Goal: Task Accomplishment & Management: Use online tool/utility

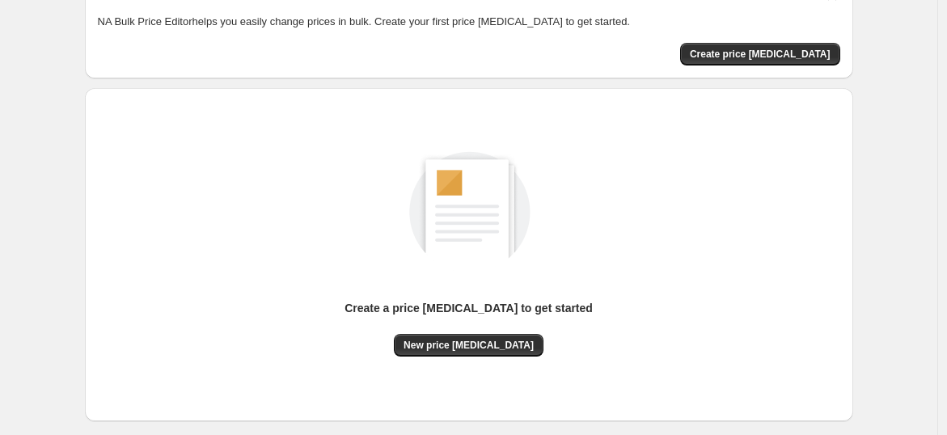
scroll to position [170, 0]
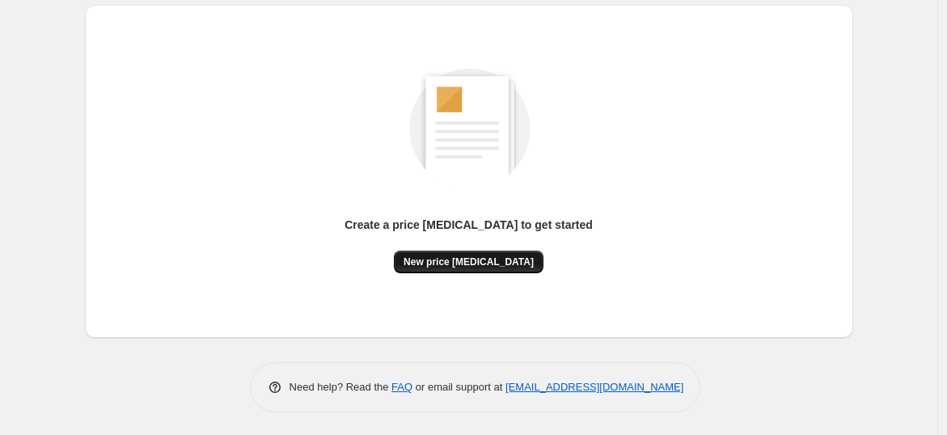
click at [481, 251] on button "New price [MEDICAL_DATA]" at bounding box center [469, 262] width 150 height 23
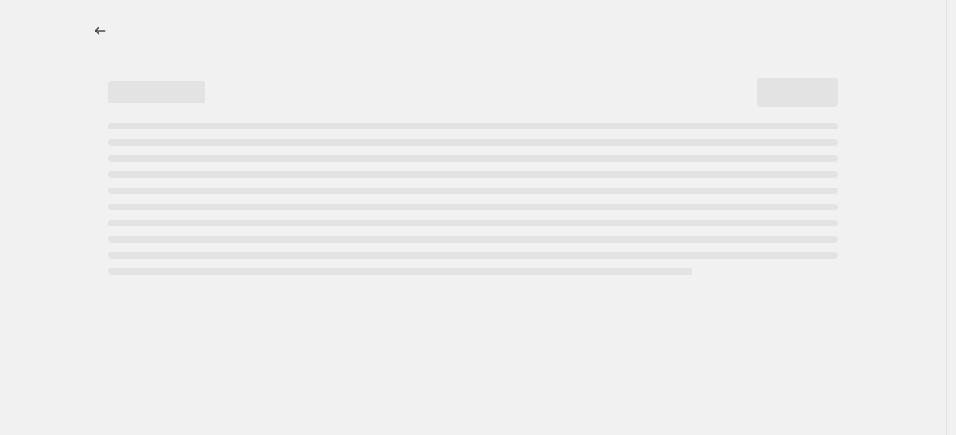
select select "percentage"
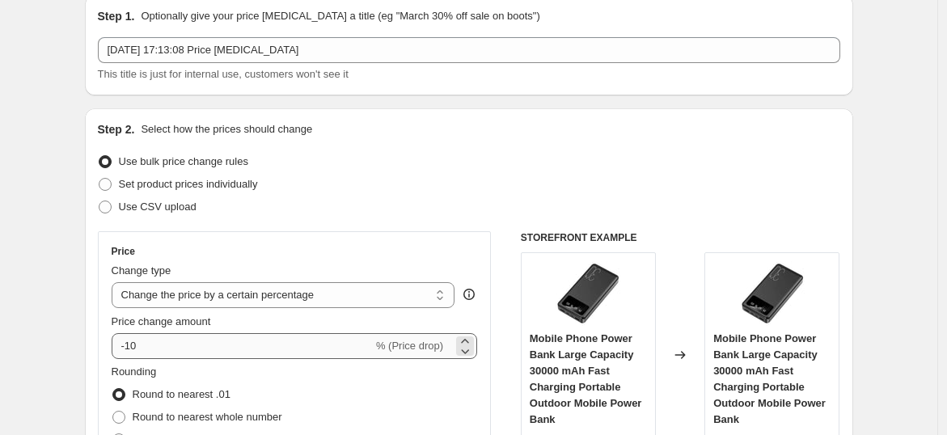
scroll to position [90, 0]
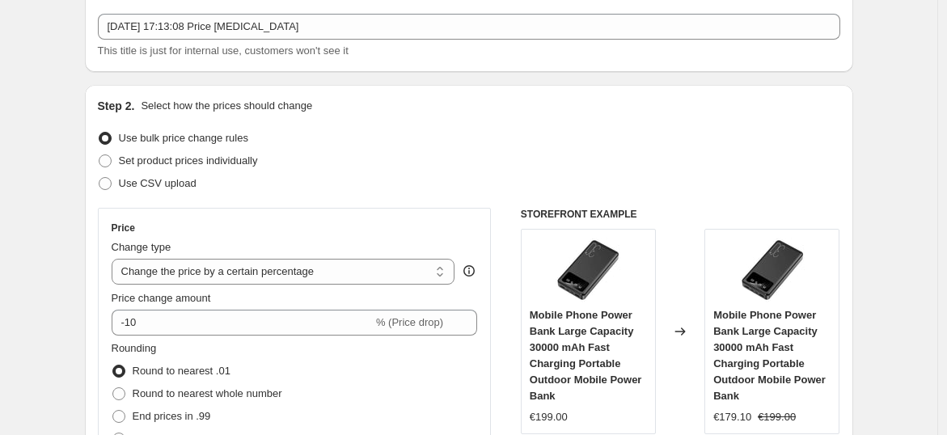
click at [208, 335] on div "Price Change type Change the price to a certain amount Change the price by a ce…" at bounding box center [295, 354] width 367 height 265
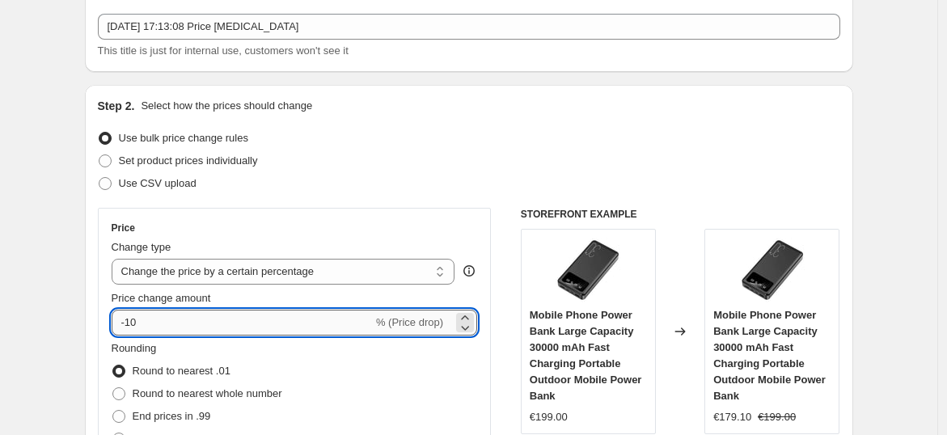
click at [198, 315] on input "-10" at bounding box center [242, 323] width 261 height 26
type input "-1"
type input "-30"
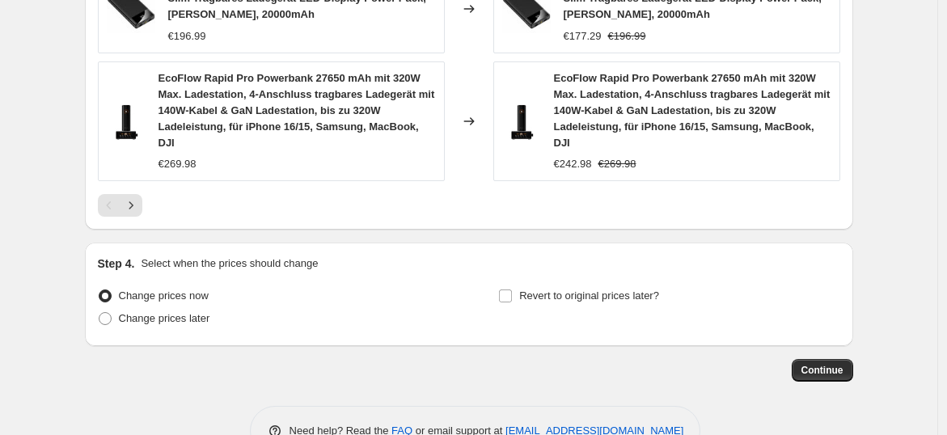
scroll to position [1301, 0]
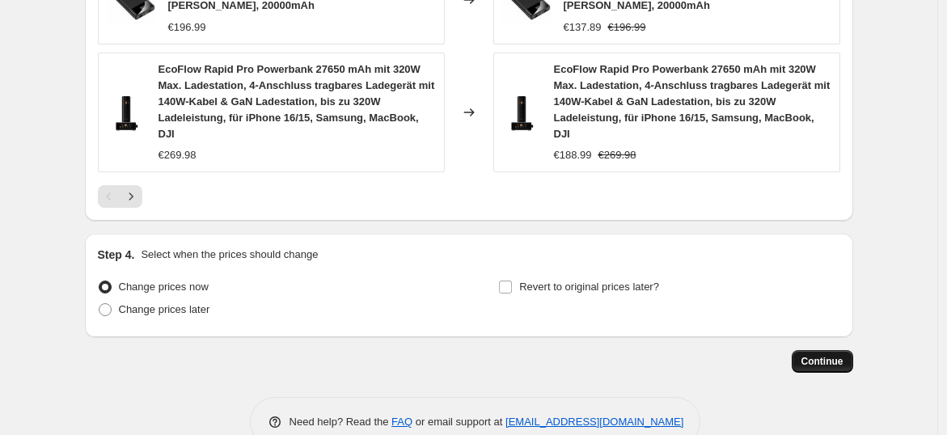
click at [812, 355] on span "Continue" at bounding box center [823, 361] width 42 height 13
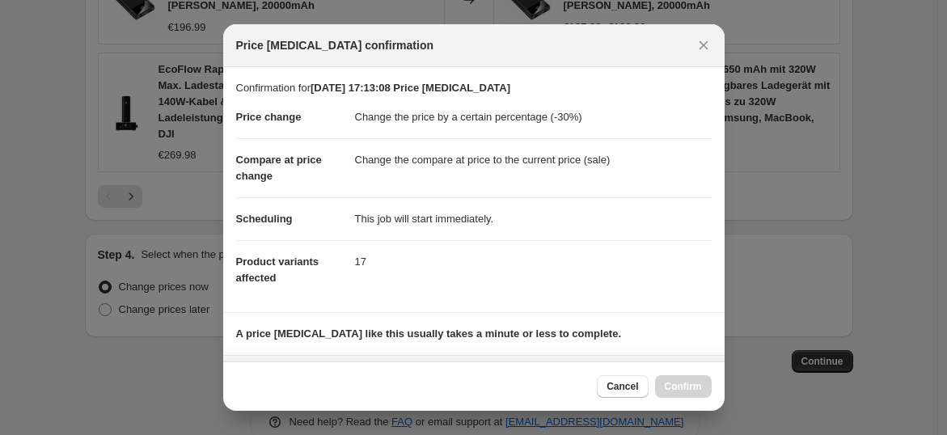
click at [684, 391] on div "Cancel Confirm" at bounding box center [654, 386] width 114 height 23
click at [848, 230] on div at bounding box center [473, 217] width 947 height 435
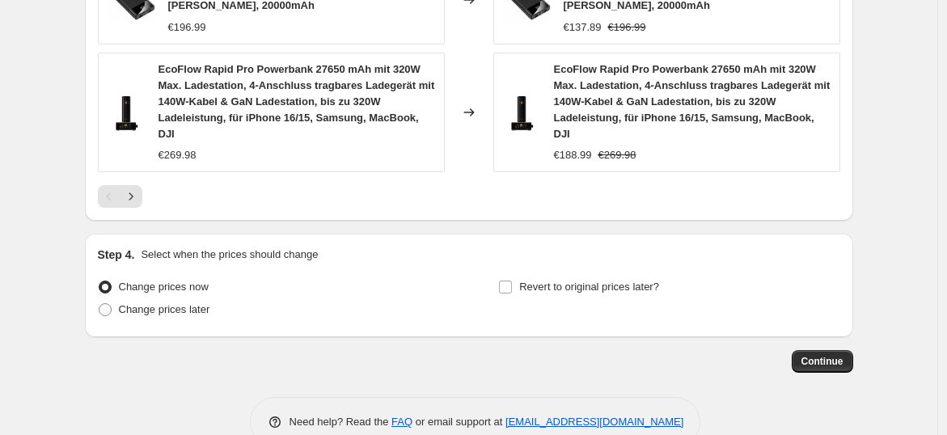
drag, startPoint x: 511, startPoint y: 242, endPoint x: 661, endPoint y: 280, distance: 155.2
click at [512, 276] on label "Revert to original prices later?" at bounding box center [578, 287] width 161 height 23
click at [512, 281] on input "Revert to original prices later?" at bounding box center [505, 287] width 13 height 13
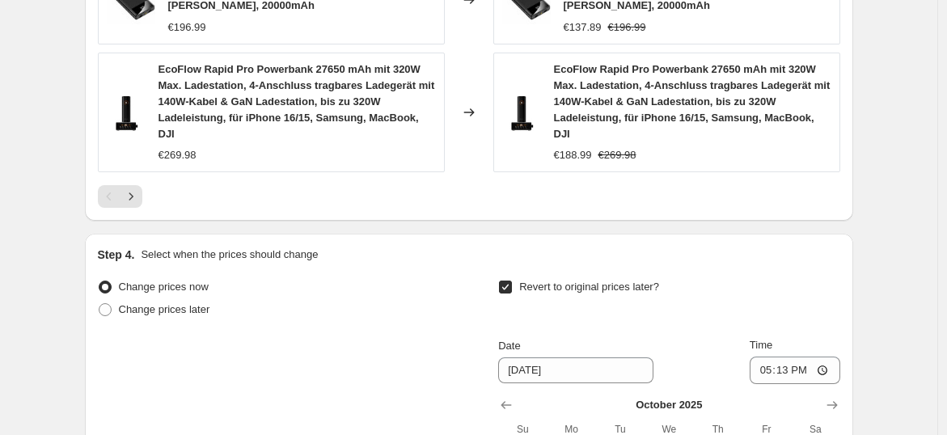
drag, startPoint x: 511, startPoint y: 255, endPoint x: 579, endPoint y: 264, distance: 69.3
click at [512, 281] on input "Revert to original prices later?" at bounding box center [505, 287] width 13 height 13
checkbox input "false"
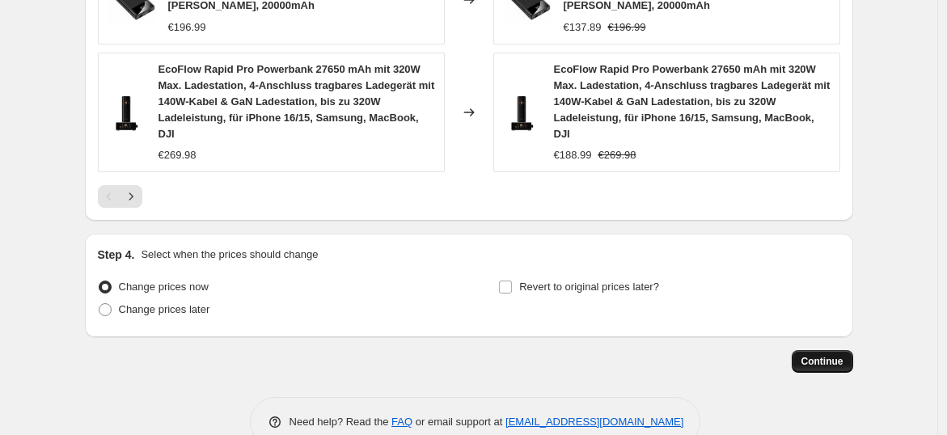
click at [829, 355] on span "Continue" at bounding box center [823, 361] width 42 height 13
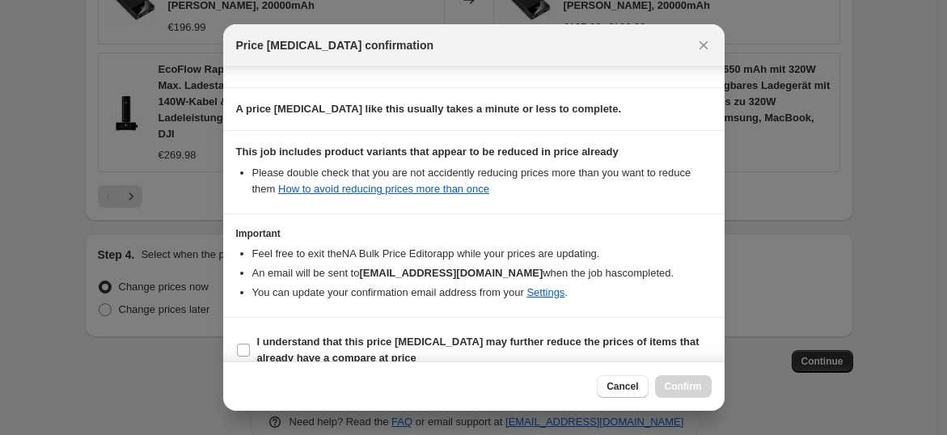
scroll to position [244, 0]
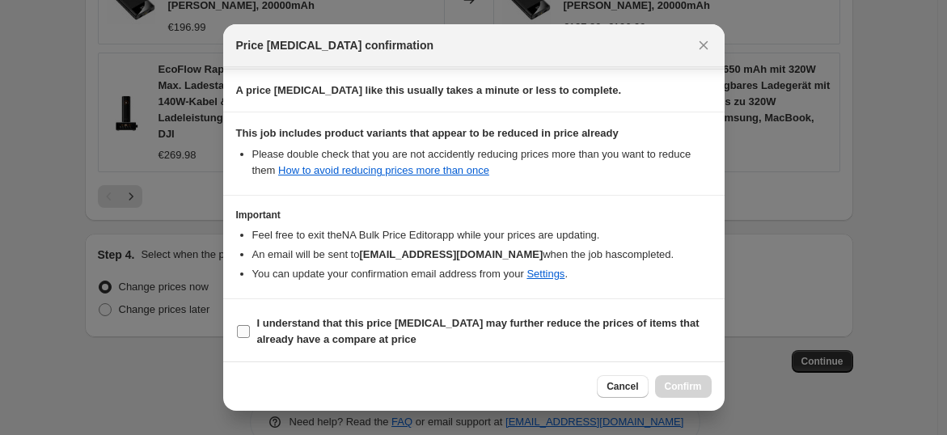
drag, startPoint x: 244, startPoint y: 328, endPoint x: 397, endPoint y: 320, distance: 153.9
click at [250, 333] on label "I understand that this price [MEDICAL_DATA] may further reduce the prices of it…" at bounding box center [474, 331] width 476 height 39
click at [250, 333] on input "I understand that this price [MEDICAL_DATA] may further reduce the prices of it…" at bounding box center [243, 331] width 13 height 13
checkbox input "true"
click at [684, 382] on span "Confirm" at bounding box center [683, 386] width 37 height 13
